Goal: Task Accomplishment & Management: Complete application form

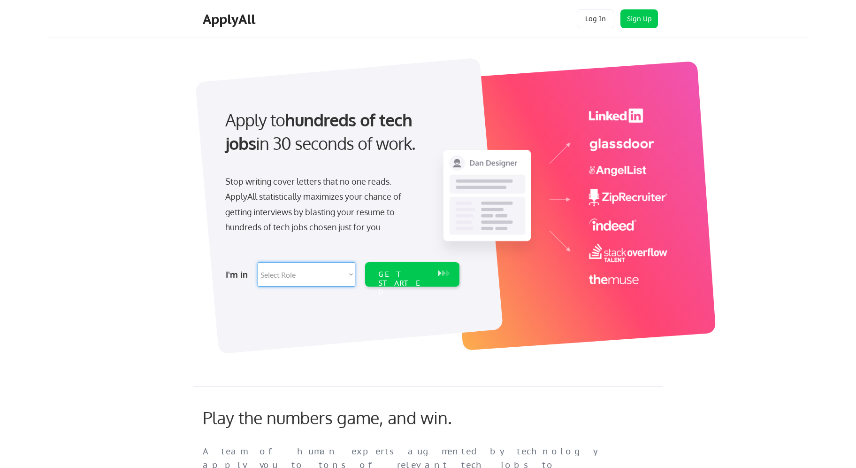
click at [332, 282] on select "Select Role Software Engineering Product Management Customer Success Sales UI/U…" at bounding box center [307, 274] width 98 height 24
select select ""technical_project_program_mgmt""
click at [258, 262] on select "Select Role Software Engineering Product Management Customer Success Sales UI/U…" at bounding box center [307, 274] width 98 height 24
select select ""technical_project_program_mgmt""
click at [326, 272] on select "Select Role Software Engineering Product Management Customer Success Sales UI/U…" at bounding box center [307, 274] width 98 height 24
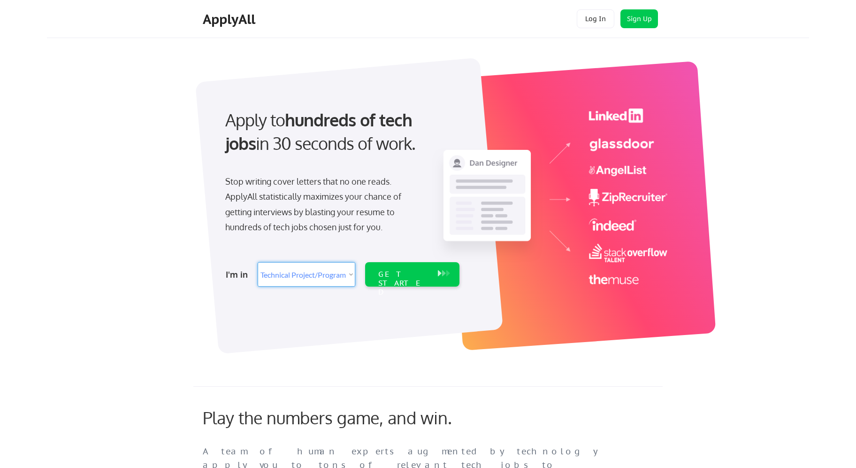
select select ""product""
click at [258, 262] on select "Select Role Software Engineering Product Management Customer Success Sales UI/U…" at bounding box center [307, 274] width 98 height 24
select select ""product""
click at [405, 275] on div "GET STARTED" at bounding box center [403, 283] width 50 height 27
select select ""product""
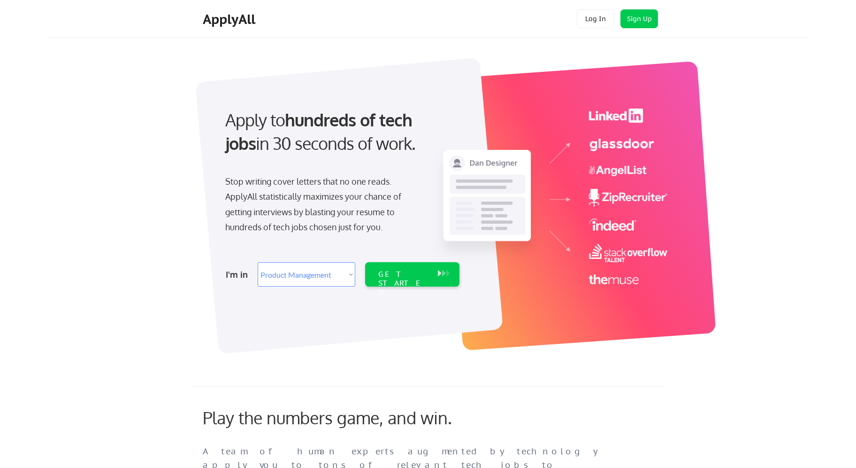
select select ""product""
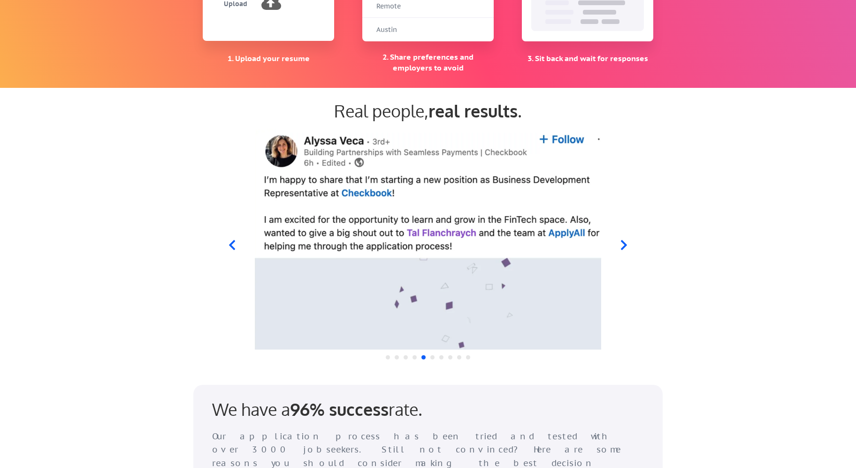
scroll to position [818, 0]
click at [627, 246] on icon at bounding box center [624, 245] width 12 height 12
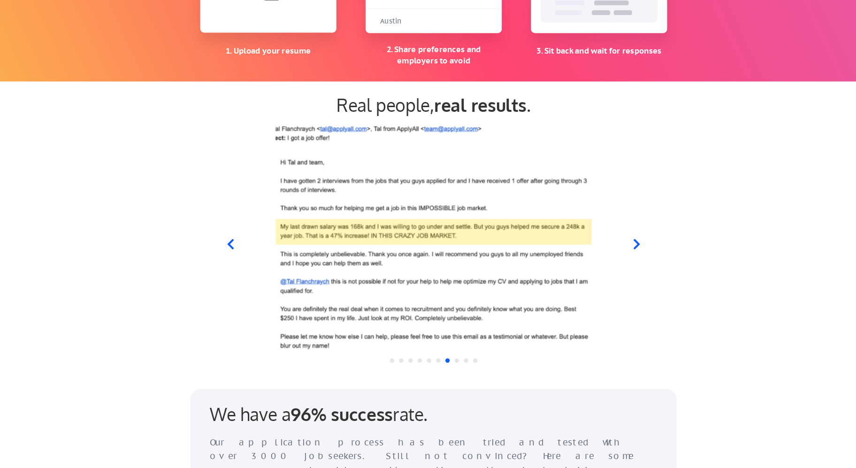
scroll to position [818, 0]
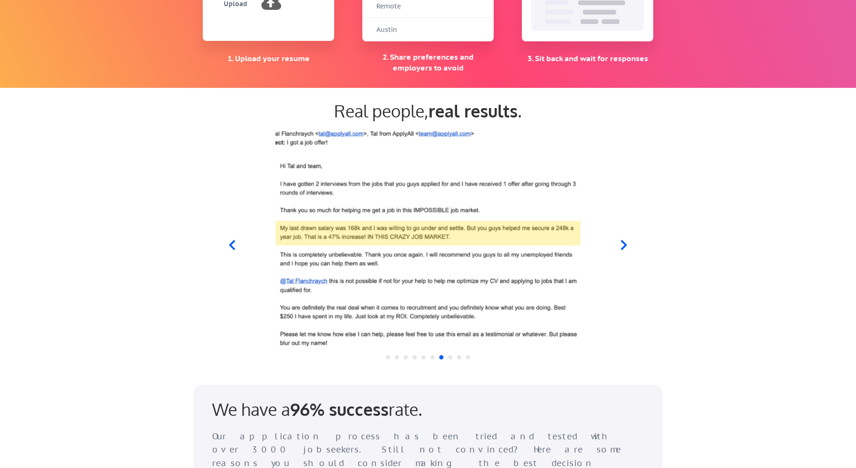
click at [624, 247] on icon at bounding box center [624, 245] width 6 height 10
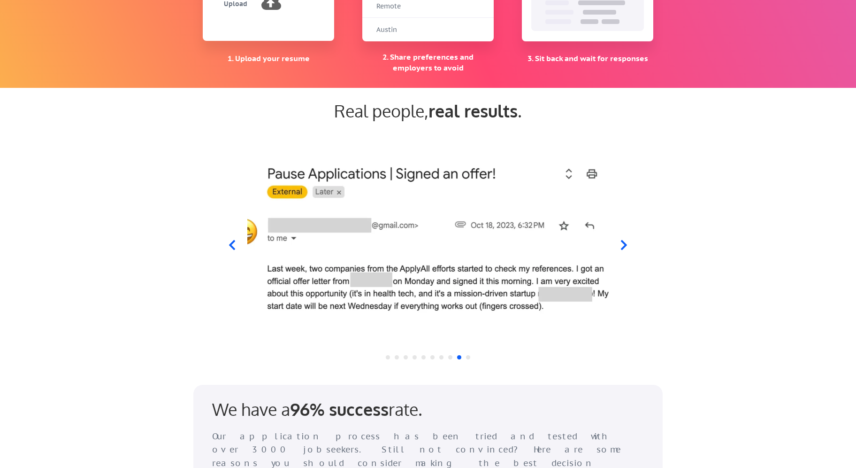
click at [225, 243] on div at bounding box center [428, 239] width 462 height 221
click at [236, 241] on icon at bounding box center [232, 245] width 12 height 12
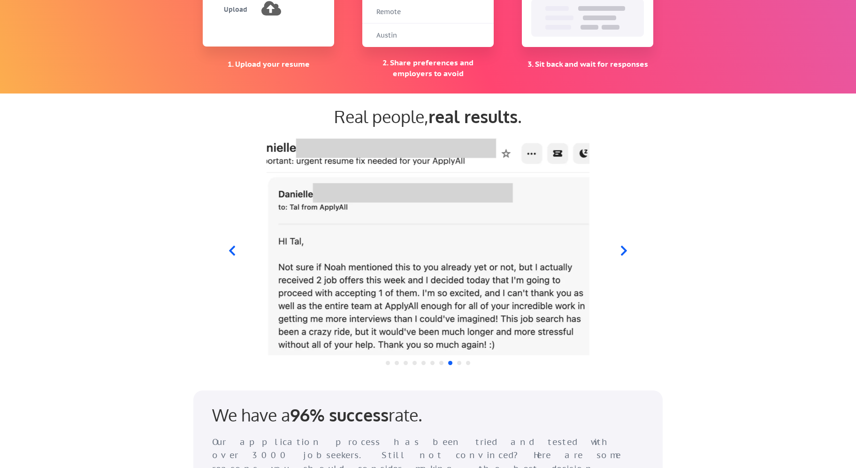
scroll to position [810, 0]
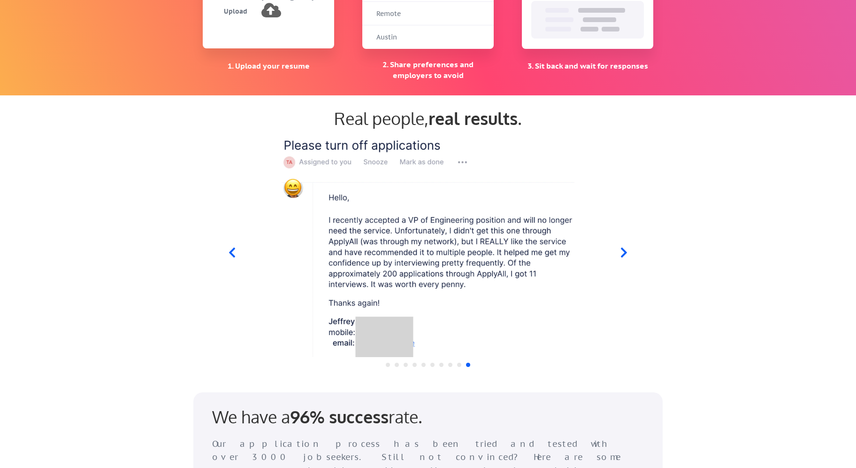
click at [229, 248] on icon at bounding box center [232, 253] width 12 height 12
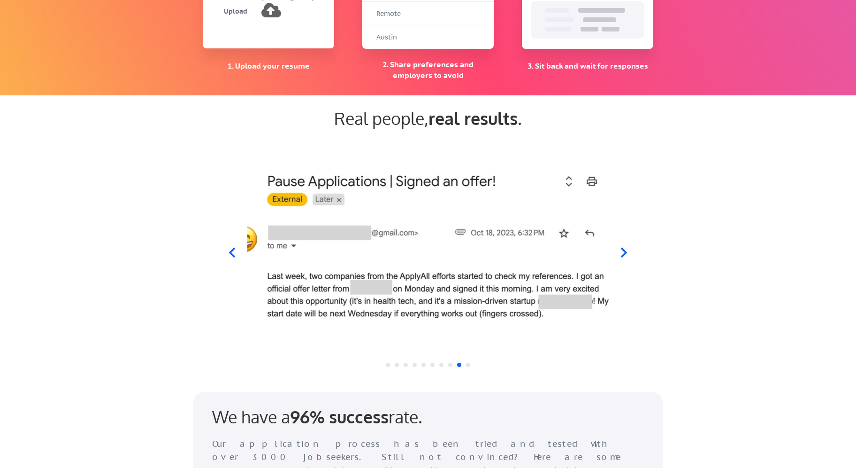
click at [623, 252] on icon at bounding box center [624, 253] width 12 height 12
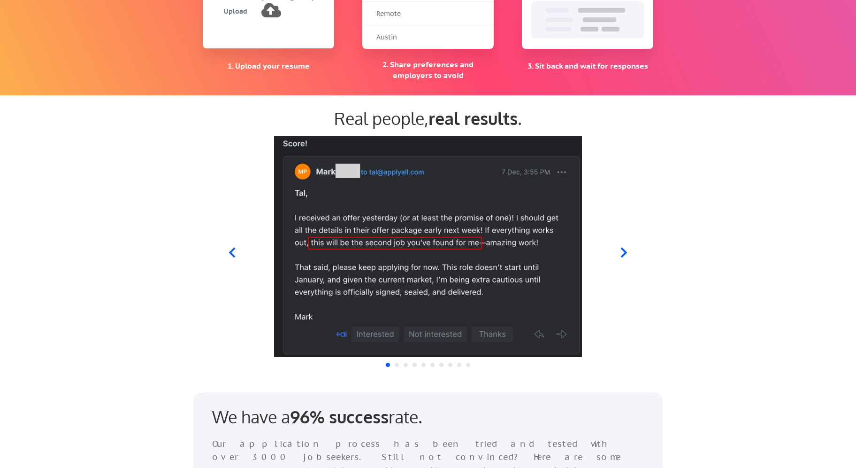
click at [231, 247] on icon at bounding box center [232, 253] width 12 height 12
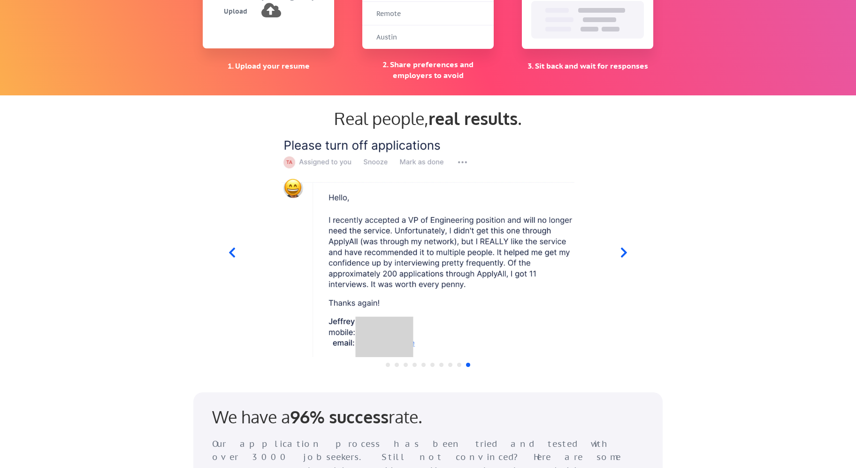
click at [231, 247] on icon at bounding box center [232, 253] width 12 height 12
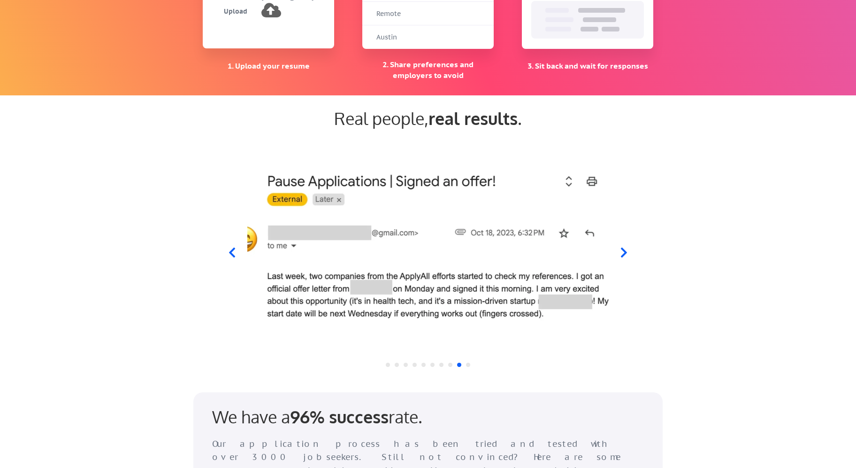
click at [626, 249] on icon at bounding box center [624, 253] width 12 height 12
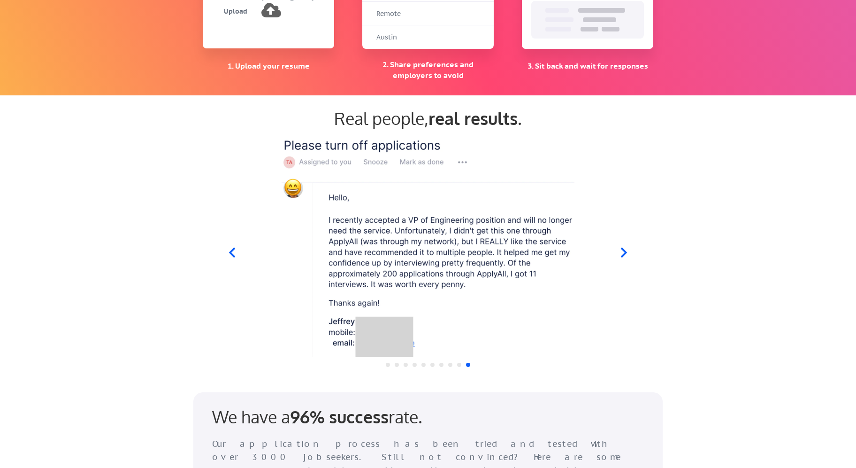
click at [626, 249] on icon at bounding box center [624, 253] width 12 height 12
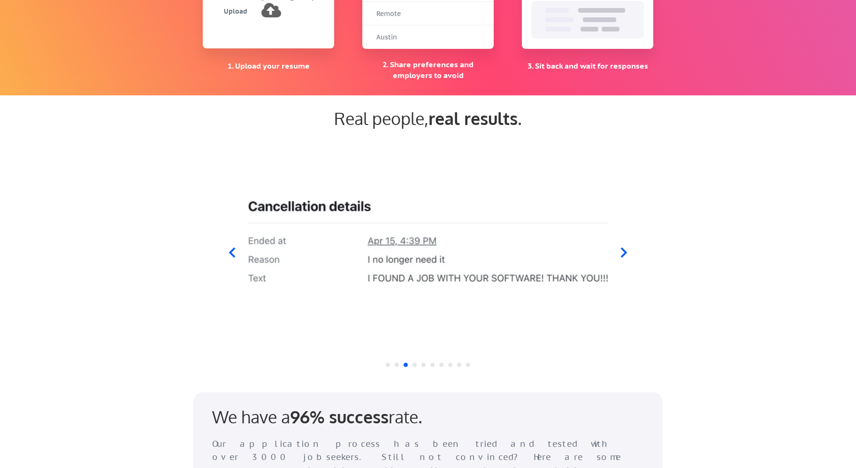
click at [626, 249] on icon at bounding box center [624, 253] width 12 height 12
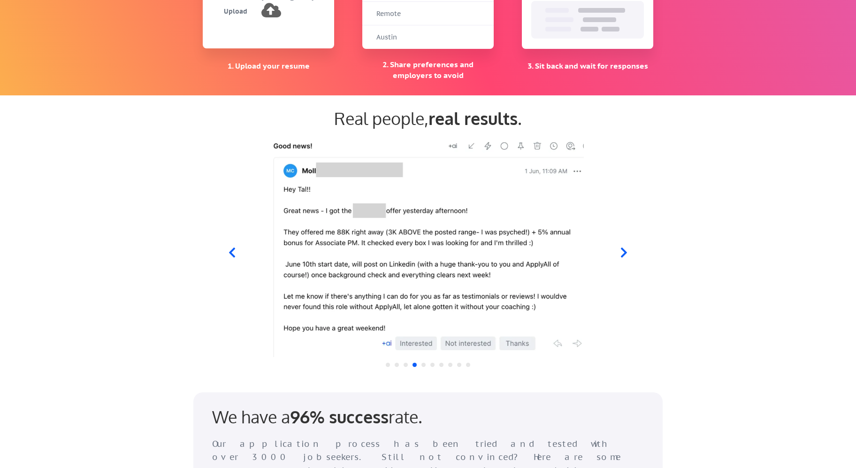
click at [626, 249] on icon at bounding box center [624, 253] width 12 height 12
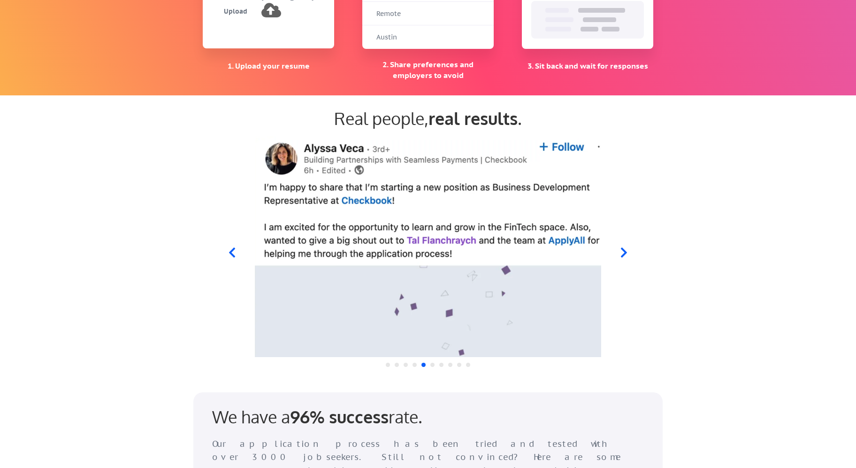
click at [626, 249] on icon at bounding box center [624, 253] width 12 height 12
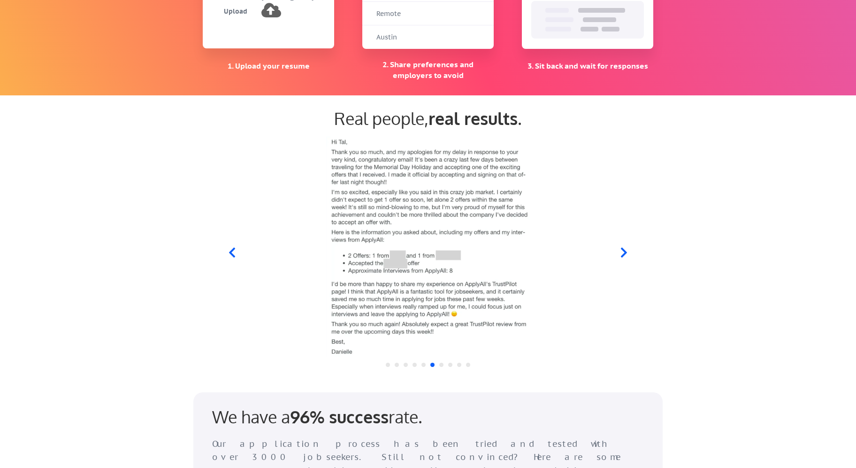
click at [626, 249] on icon at bounding box center [624, 253] width 12 height 12
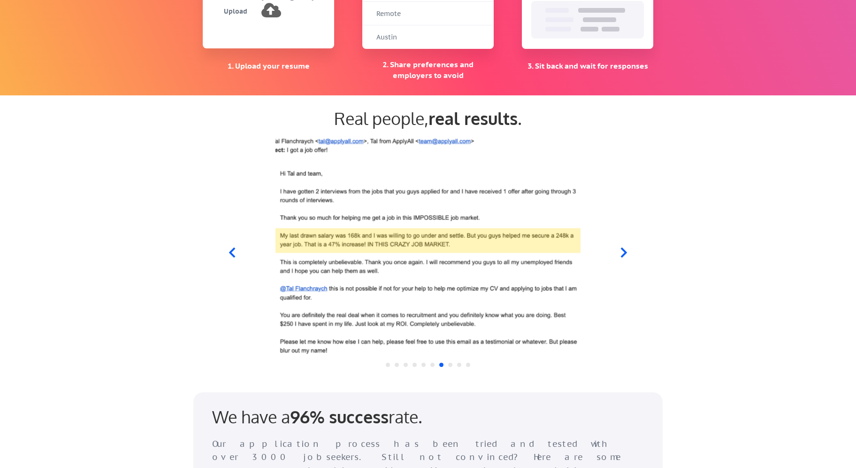
click at [626, 249] on icon at bounding box center [624, 253] width 12 height 12
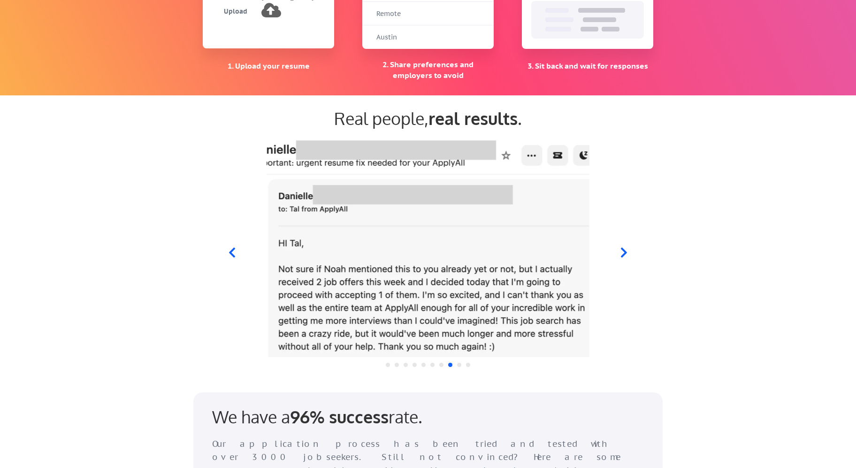
click at [626, 249] on icon at bounding box center [624, 253] width 12 height 12
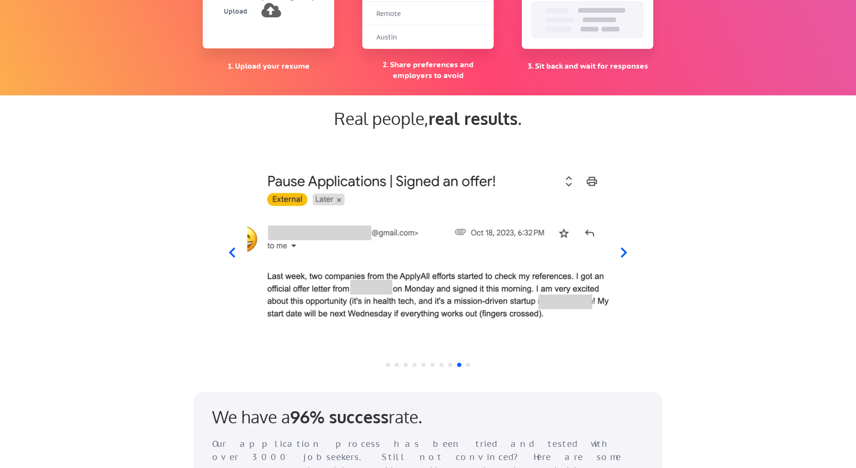
click at [626, 249] on icon at bounding box center [624, 253] width 12 height 12
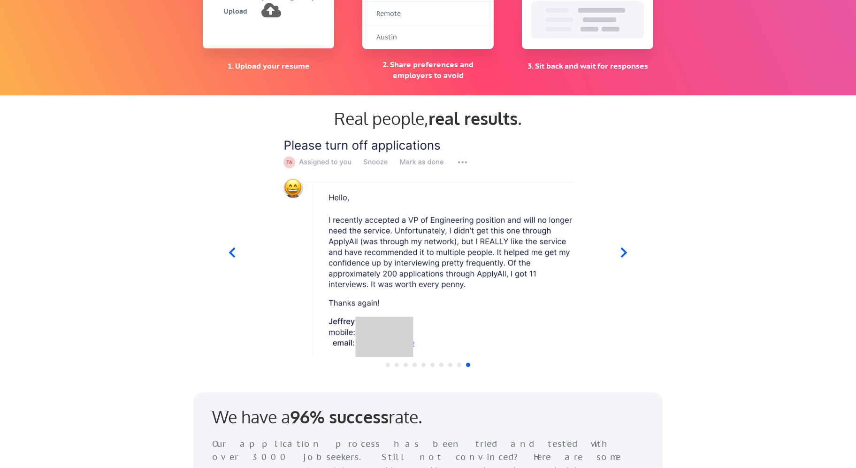
click at [626, 249] on icon at bounding box center [624, 253] width 12 height 12
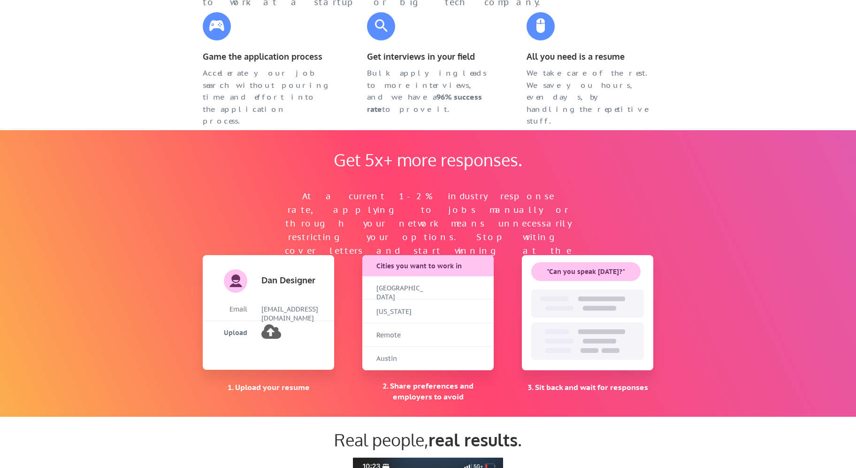
scroll to position [440, 0]
